Goal: Task Accomplishment & Management: Manage account settings

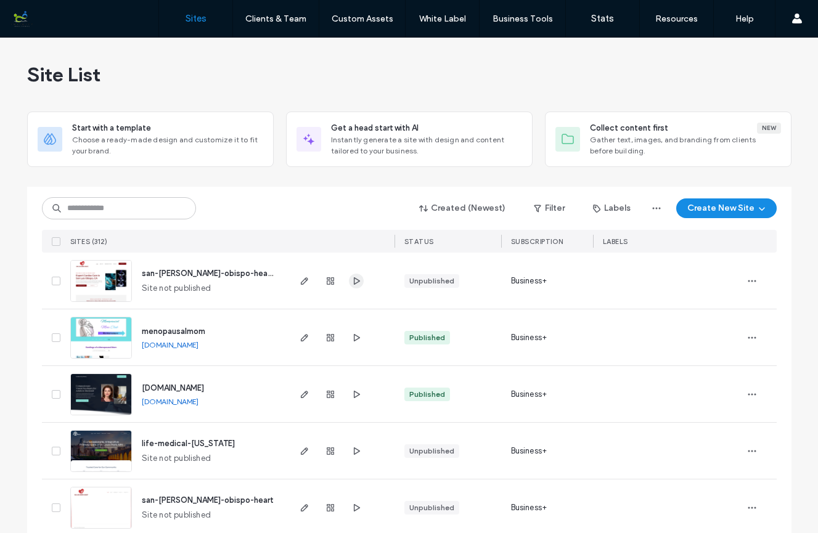
click at [351, 277] on icon "button" at bounding box center [356, 281] width 10 height 10
click at [568, 83] on div "Site List" at bounding box center [409, 75] width 764 height 74
click at [102, 398] on img at bounding box center [101, 416] width 60 height 84
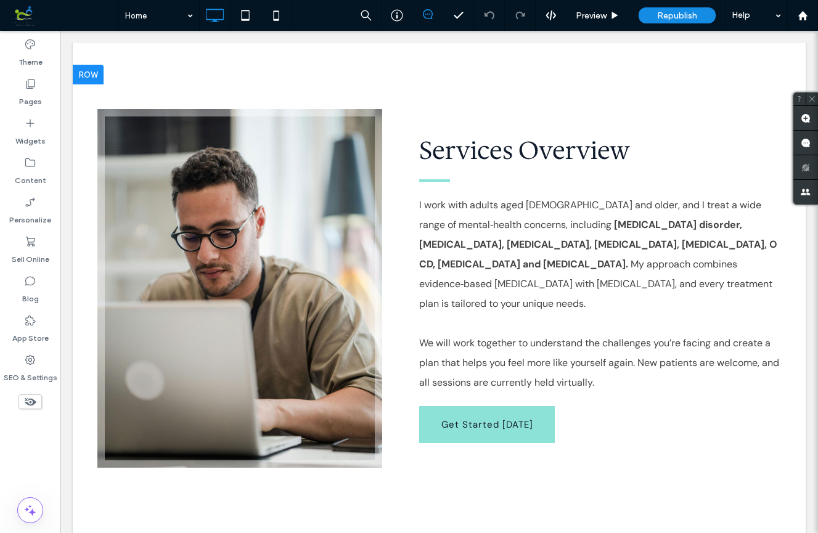
scroll to position [610, 0]
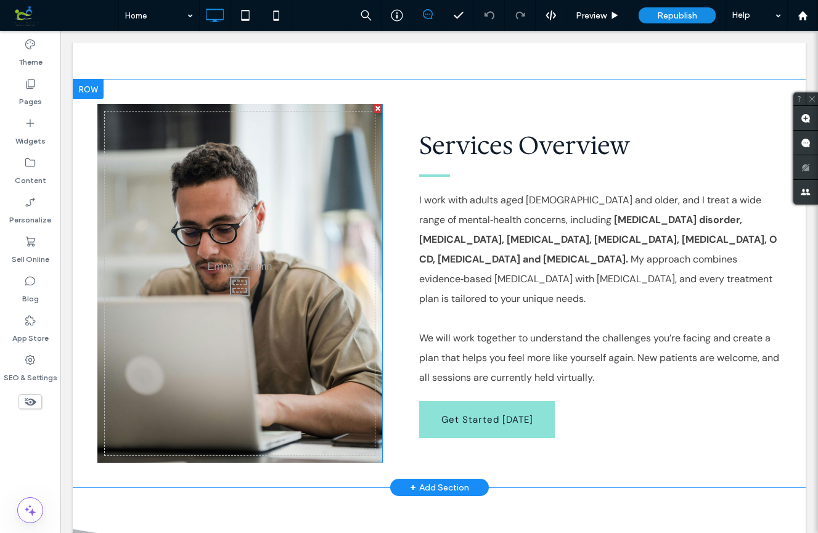
click at [276, 286] on div "Click To Paste" at bounding box center [239, 283] width 285 height 359
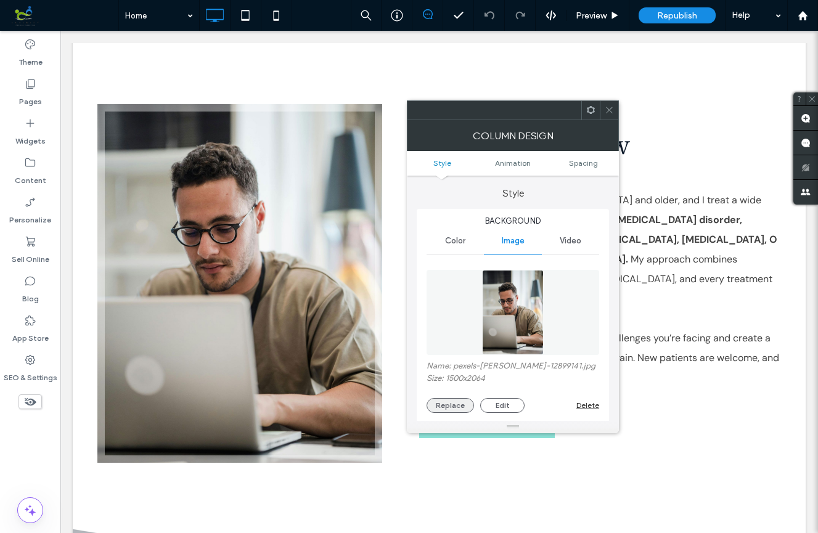
click at [448, 406] on button "Replace" at bounding box center [450, 405] width 47 height 15
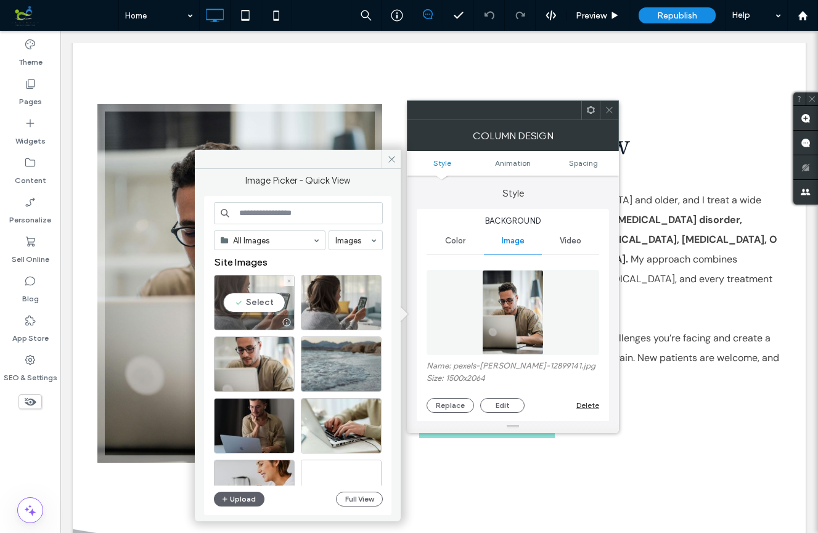
click at [269, 304] on div "Select" at bounding box center [254, 302] width 81 height 55
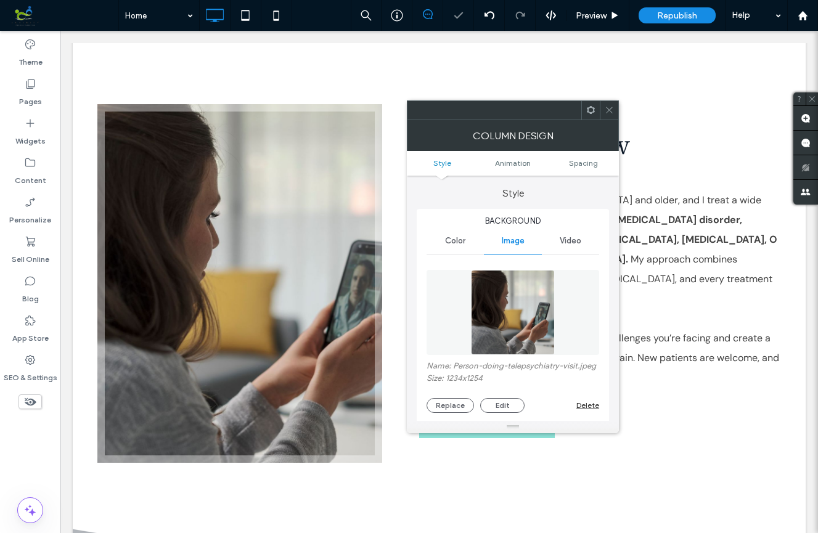
click at [610, 108] on icon at bounding box center [609, 109] width 9 height 9
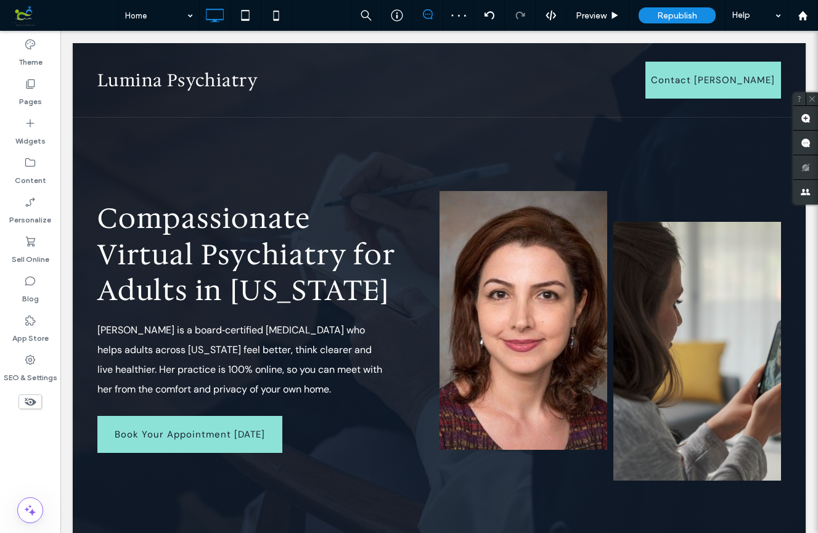
scroll to position [34, 0]
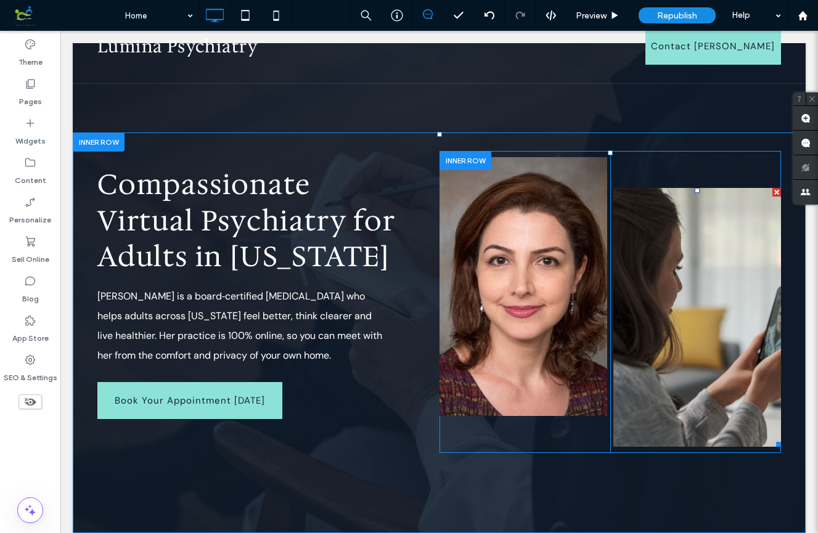
click at [775, 191] on div at bounding box center [776, 192] width 9 height 9
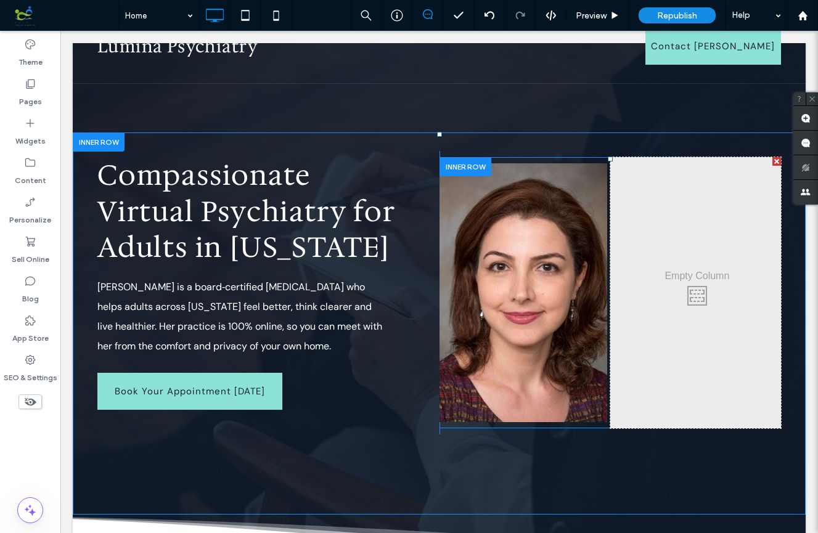
click at [775, 160] on div at bounding box center [776, 161] width 9 height 9
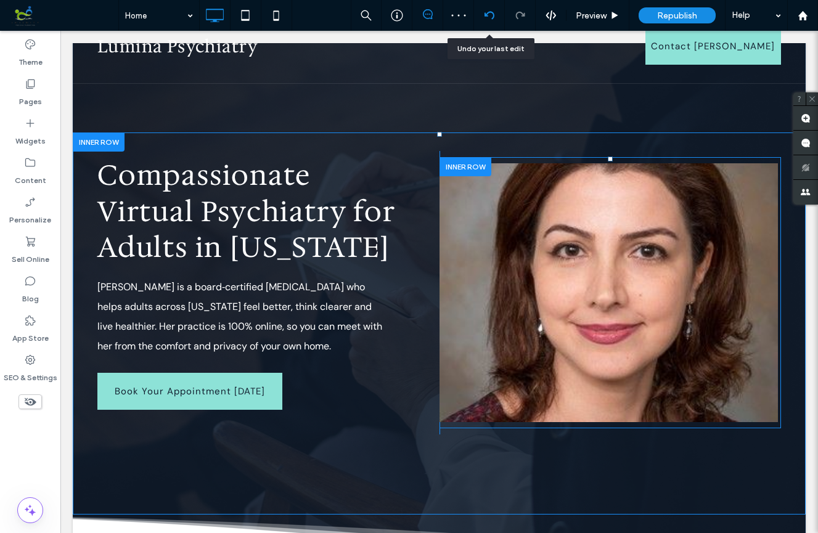
click at [489, 16] on icon at bounding box center [490, 15] width 10 height 10
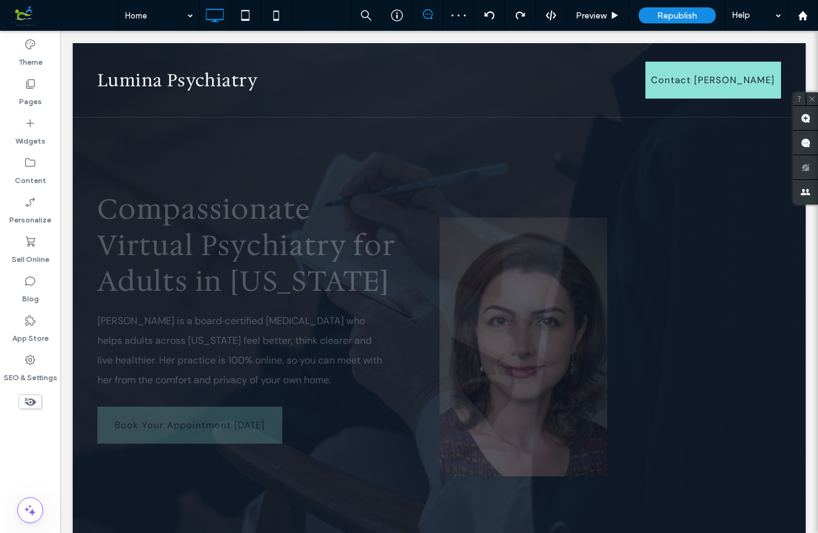
scroll to position [0, 0]
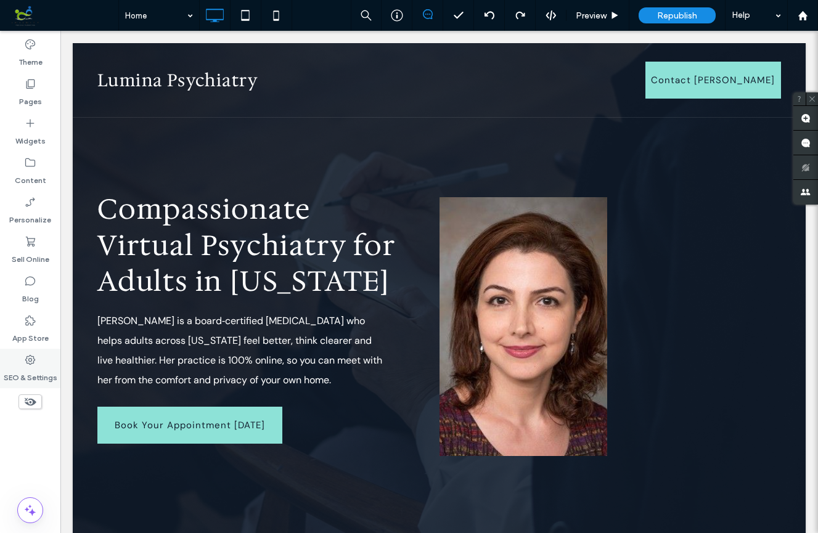
click at [43, 361] on div "SEO & Settings" at bounding box center [30, 368] width 60 height 39
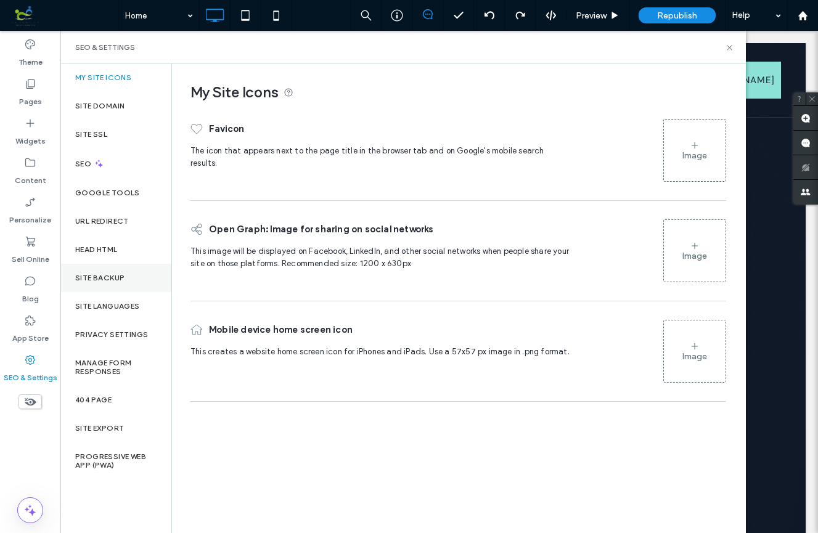
click at [101, 270] on div "Site Backup" at bounding box center [115, 278] width 111 height 28
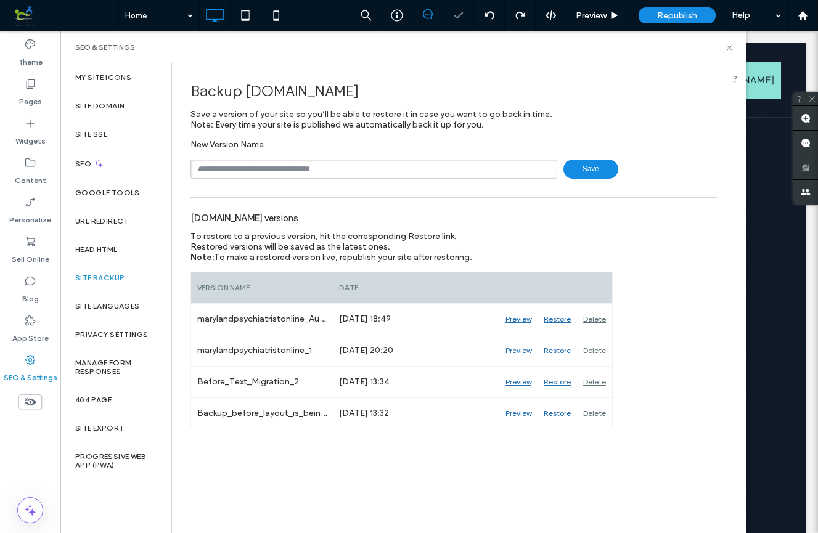
click at [591, 168] on span "Save" at bounding box center [590, 169] width 55 height 19
click at [460, 168] on input "text" at bounding box center [373, 169] width 367 height 19
type input "*********"
click at [606, 168] on span "Save" at bounding box center [590, 169] width 55 height 19
click at [727, 46] on icon at bounding box center [729, 47] width 9 height 9
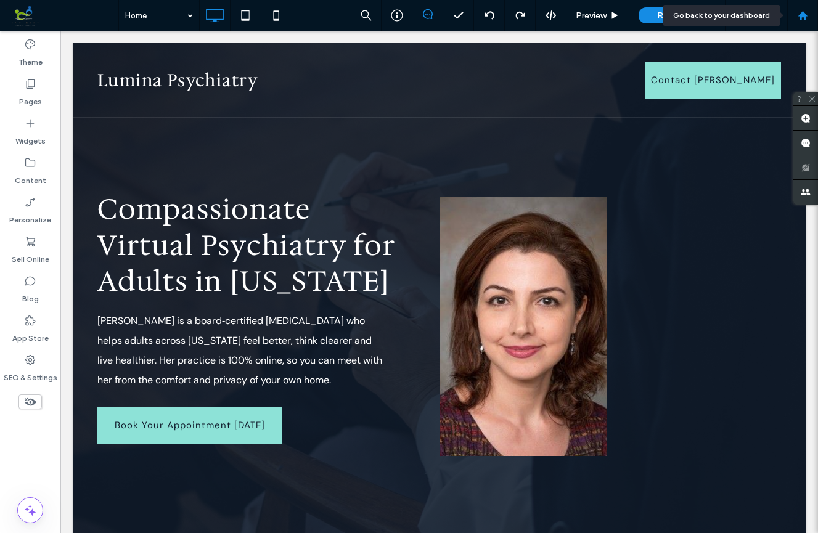
click at [803, 20] on icon at bounding box center [803, 15] width 10 height 10
